Goal: Task Accomplishment & Management: Use online tool/utility

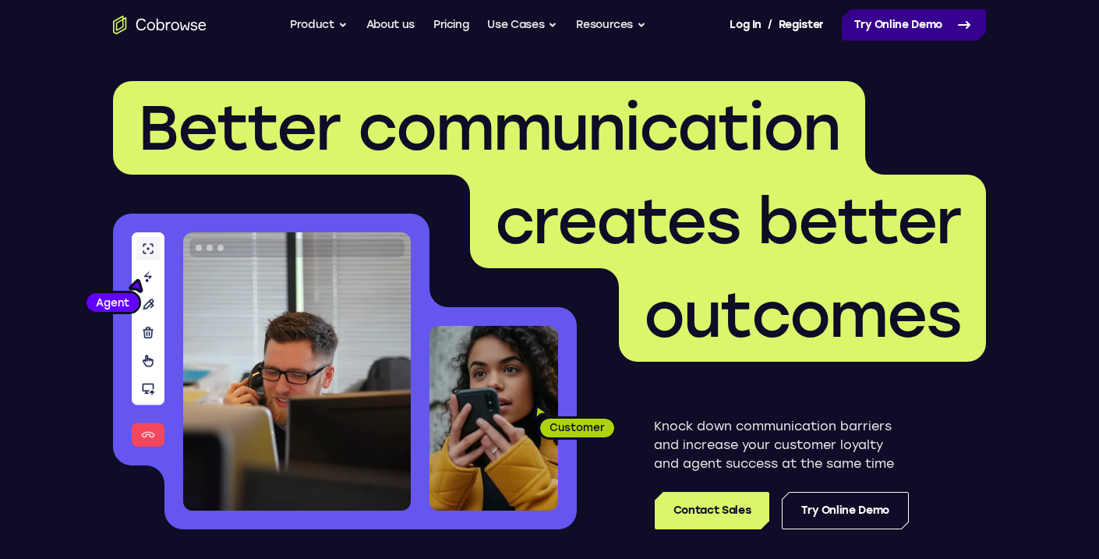
click at [947, 25] on link "Try Online Demo" at bounding box center [914, 24] width 144 height 31
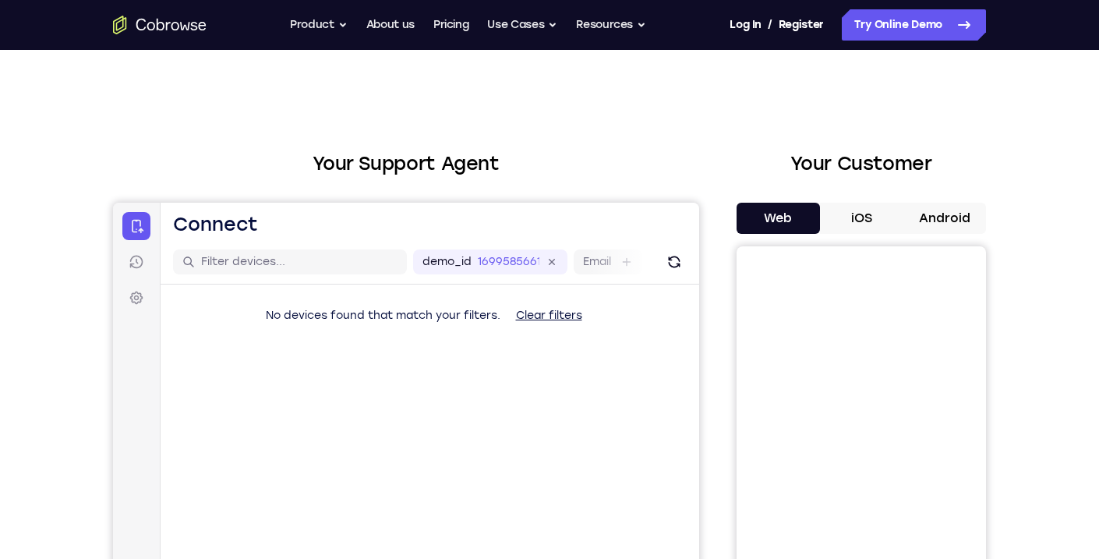
click at [943, 211] on button "Android" at bounding box center [944, 218] width 83 height 31
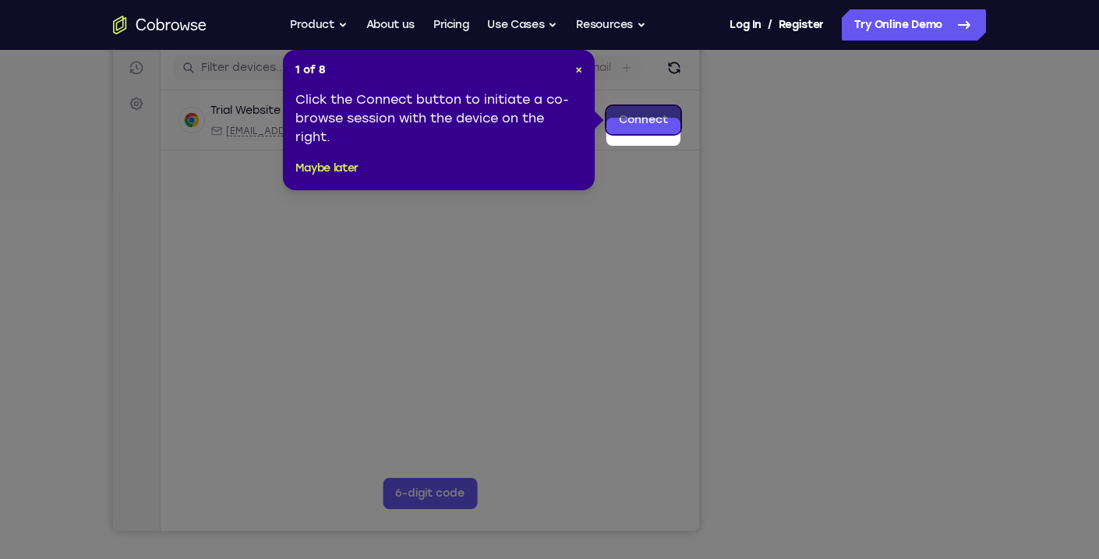
scroll to position [182, 0]
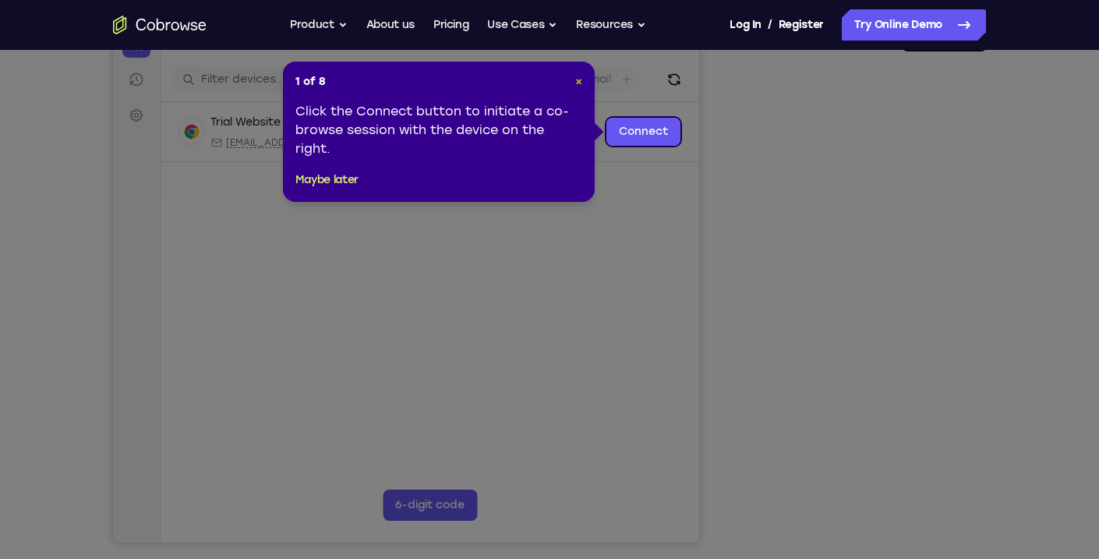
click at [575, 81] on span "×" at bounding box center [578, 81] width 7 height 13
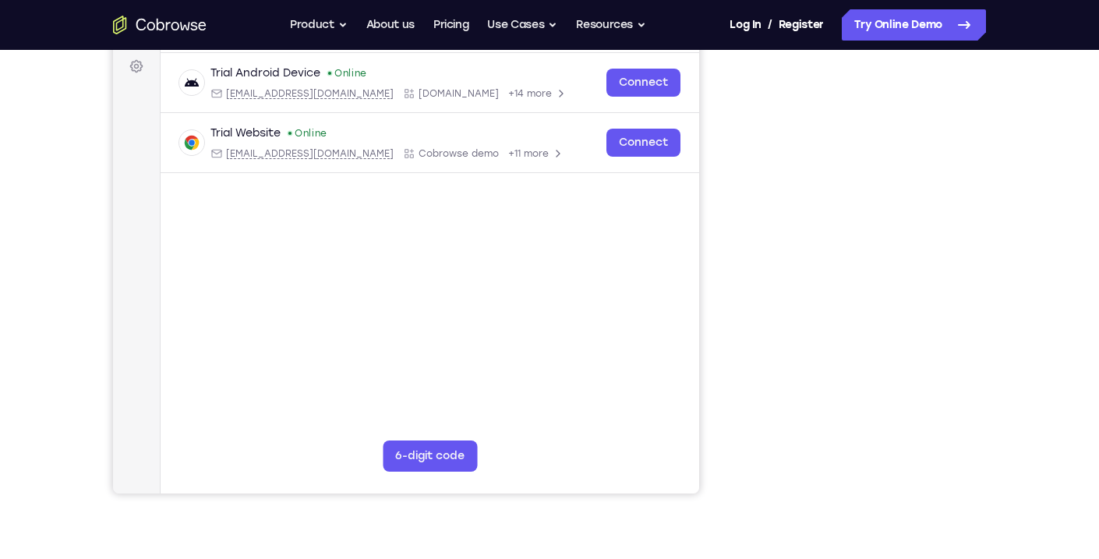
scroll to position [245, 0]
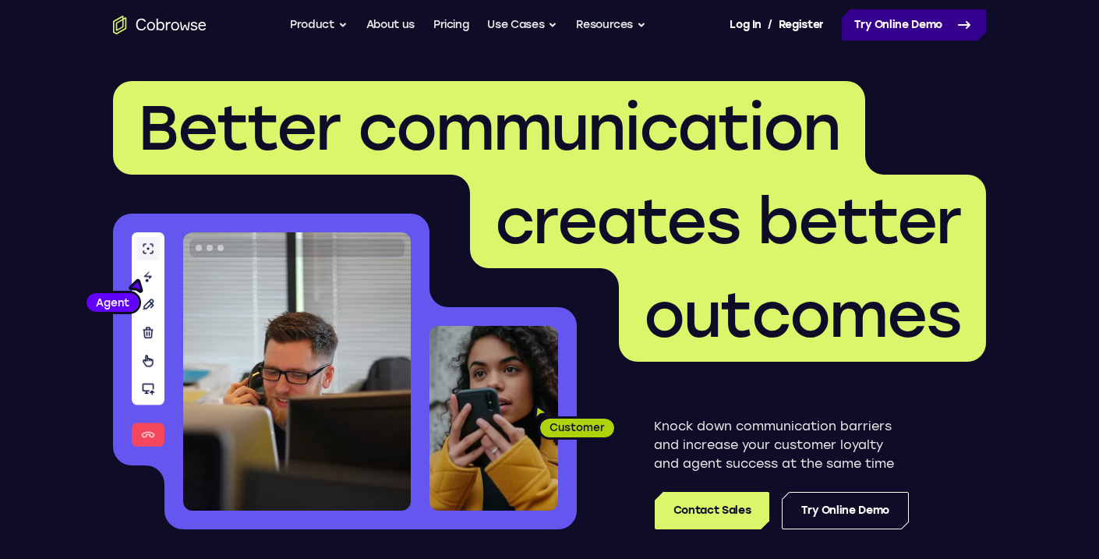
click at [902, 29] on link "Try Online Demo" at bounding box center [914, 24] width 144 height 31
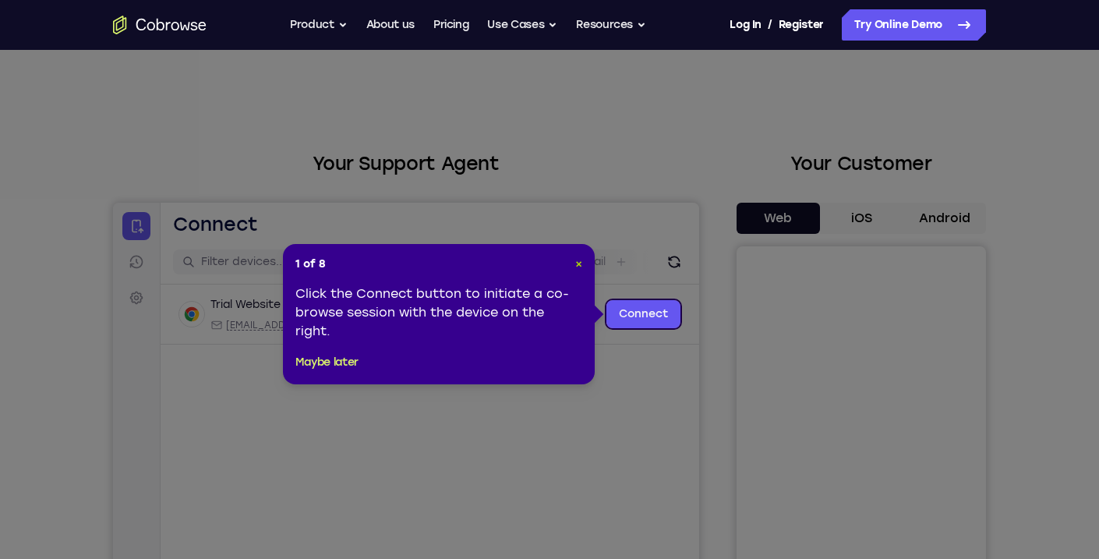
drag, startPoint x: 579, startPoint y: 264, endPoint x: 466, endPoint y: 62, distance: 232.1
click at [579, 264] on span "×" at bounding box center [578, 263] width 7 height 13
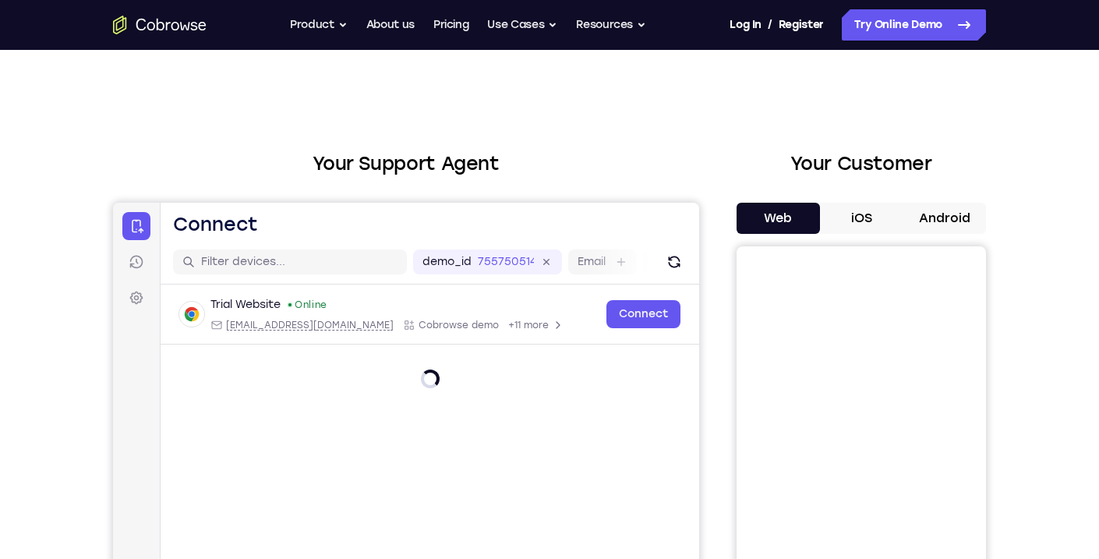
click at [930, 208] on button "Android" at bounding box center [944, 218] width 83 height 31
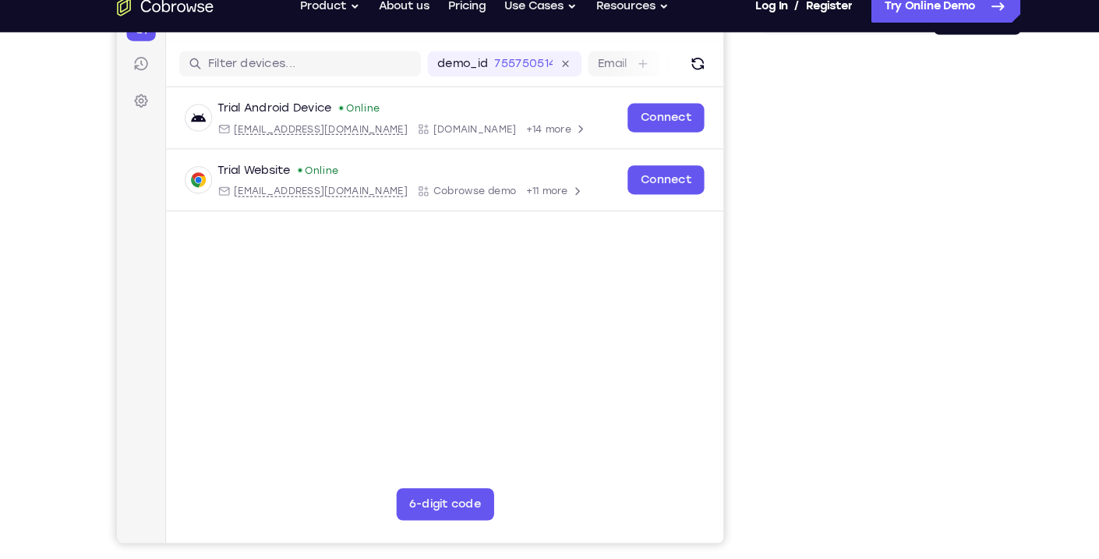
scroll to position [194, 0]
